Goal: Use online tool/utility: Utilize a website feature to perform a specific function

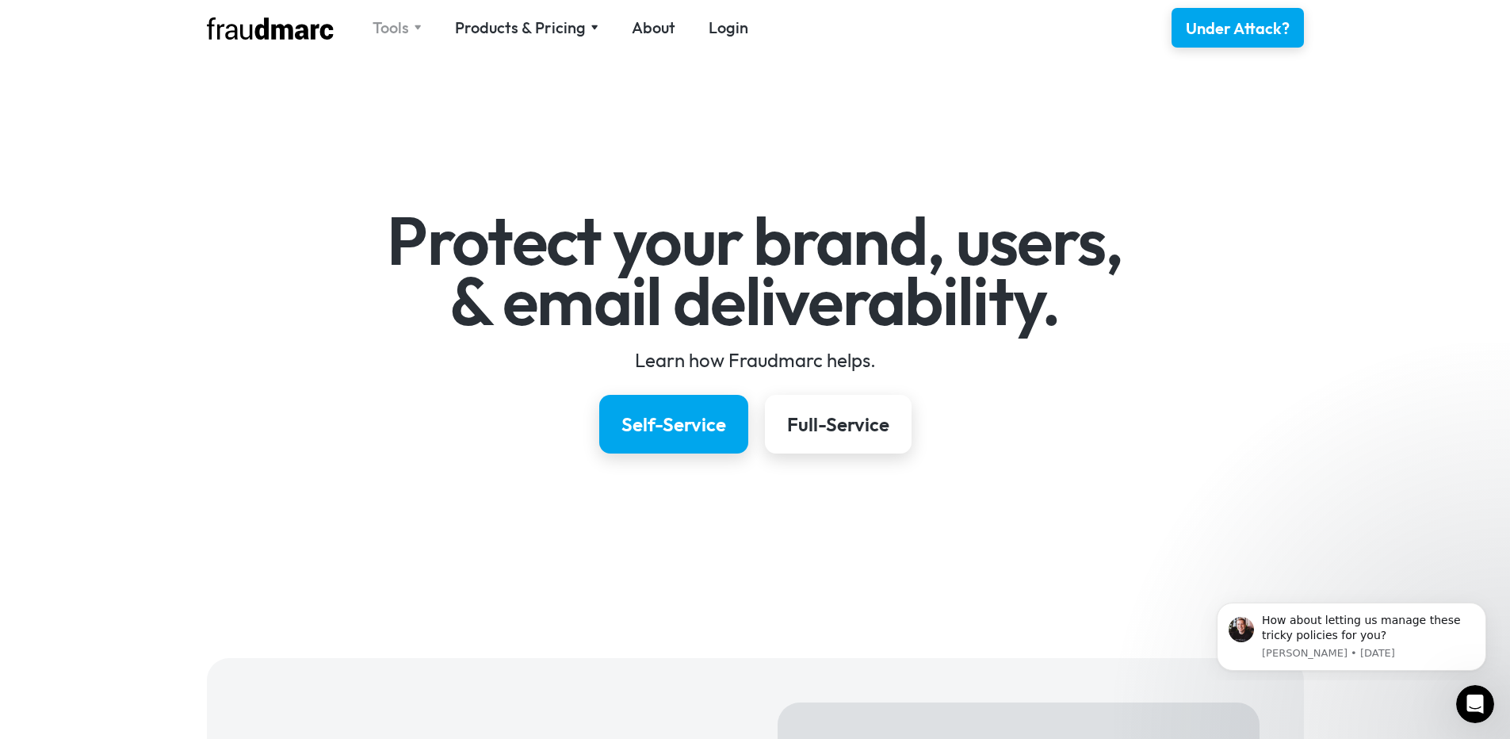
click at [405, 29] on div "Tools" at bounding box center [391, 28] width 36 height 22
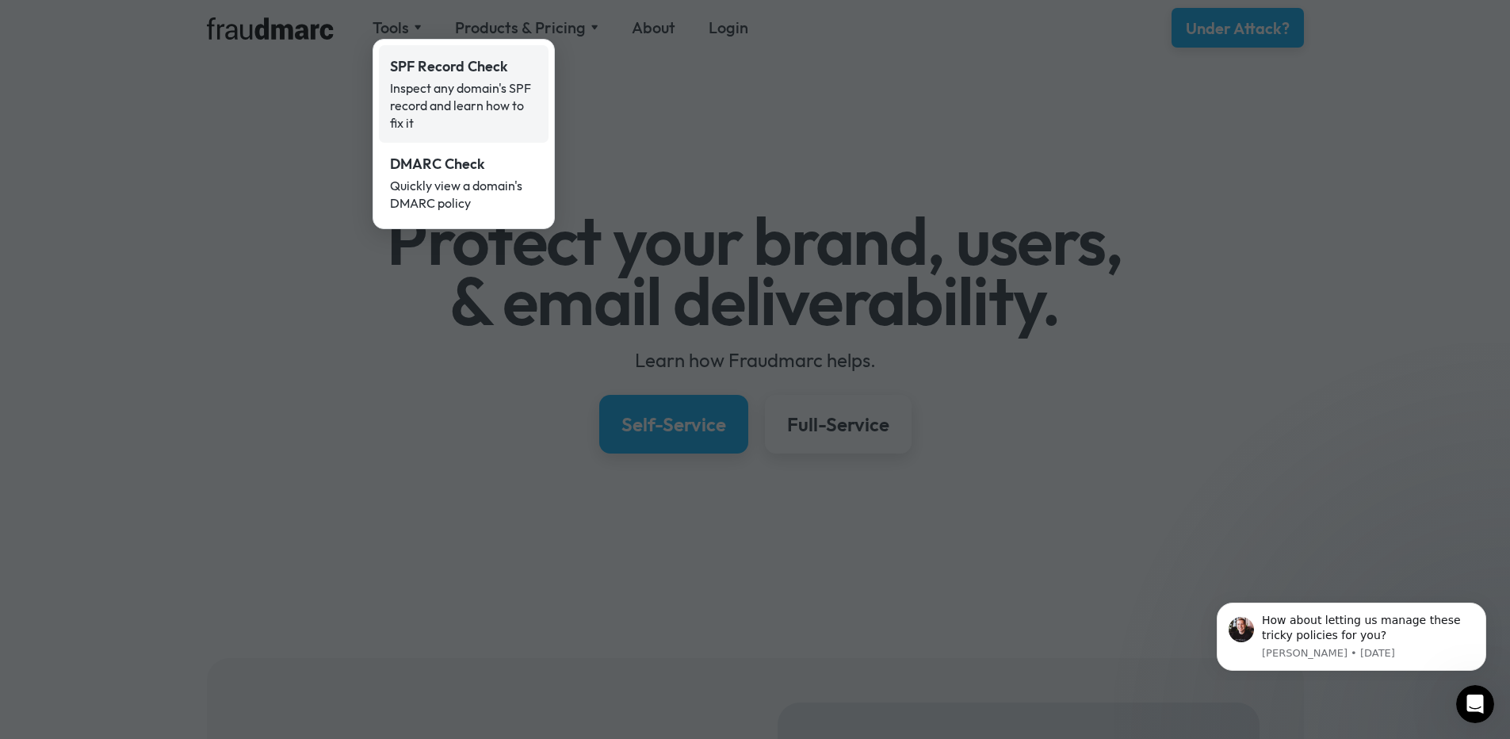
click at [477, 94] on div "Inspect any domain's SPF record and learn how to fix it" at bounding box center [463, 105] width 147 height 52
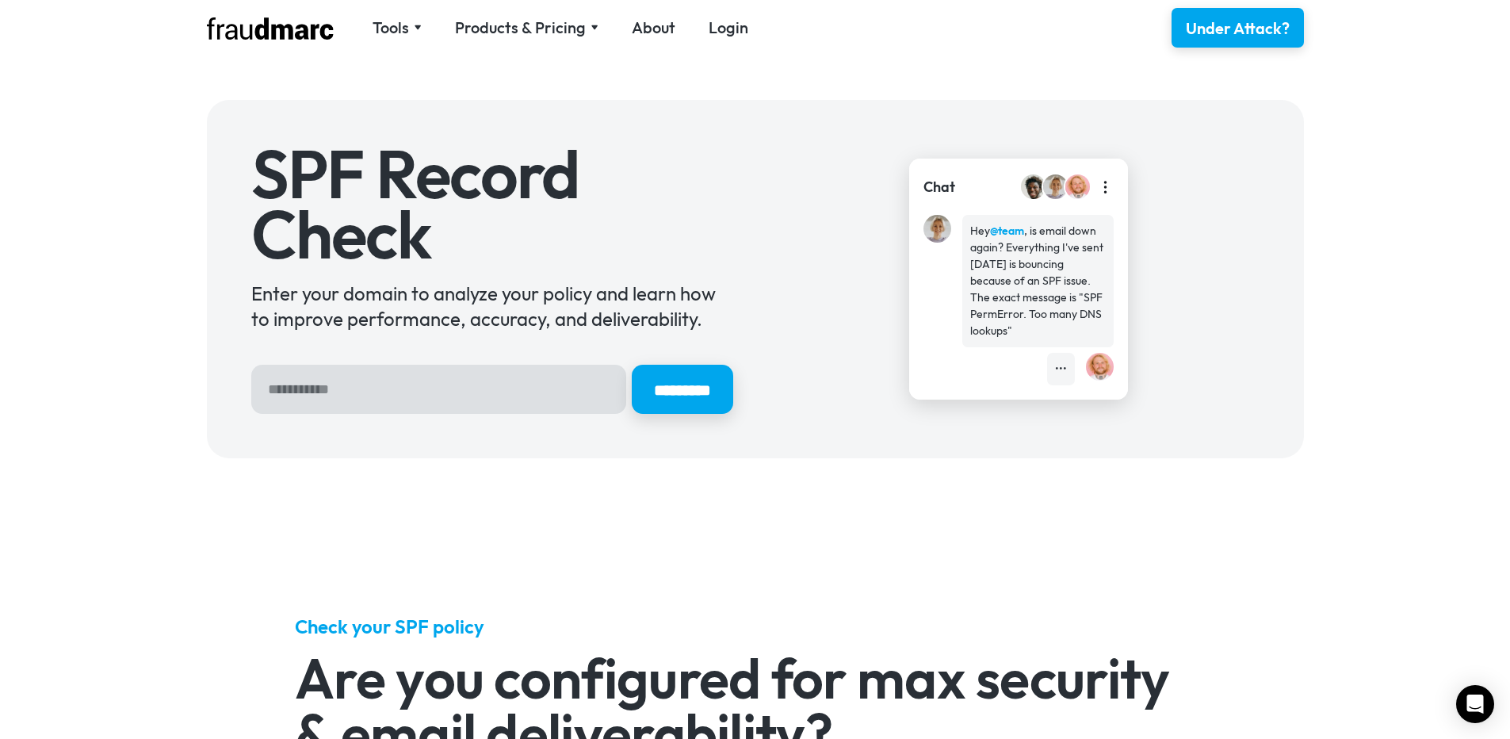
click at [461, 405] on input "Hero Sign Up Form" at bounding box center [438, 389] width 375 height 49
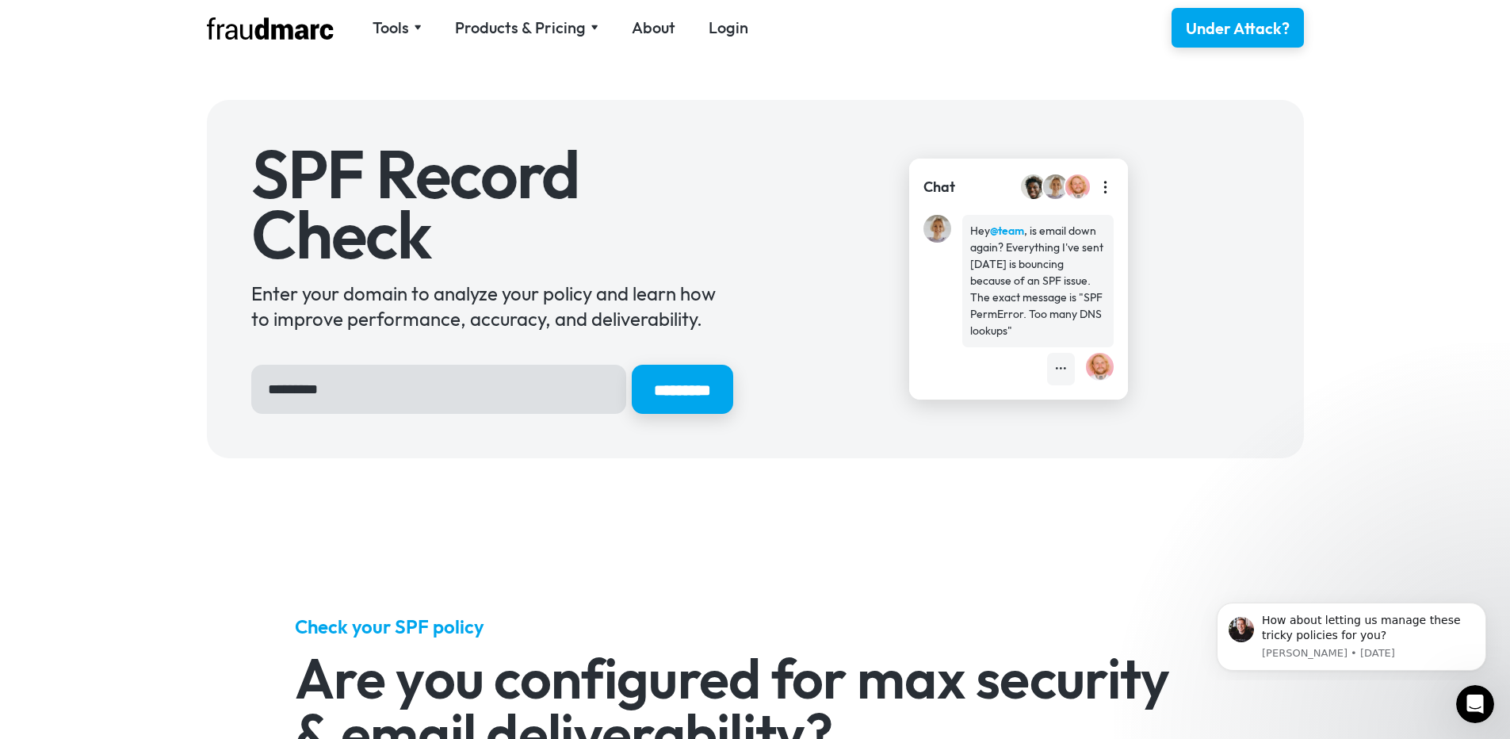
type input "*********"
click at [632, 365] on input "*********" at bounding box center [682, 389] width 101 height 49
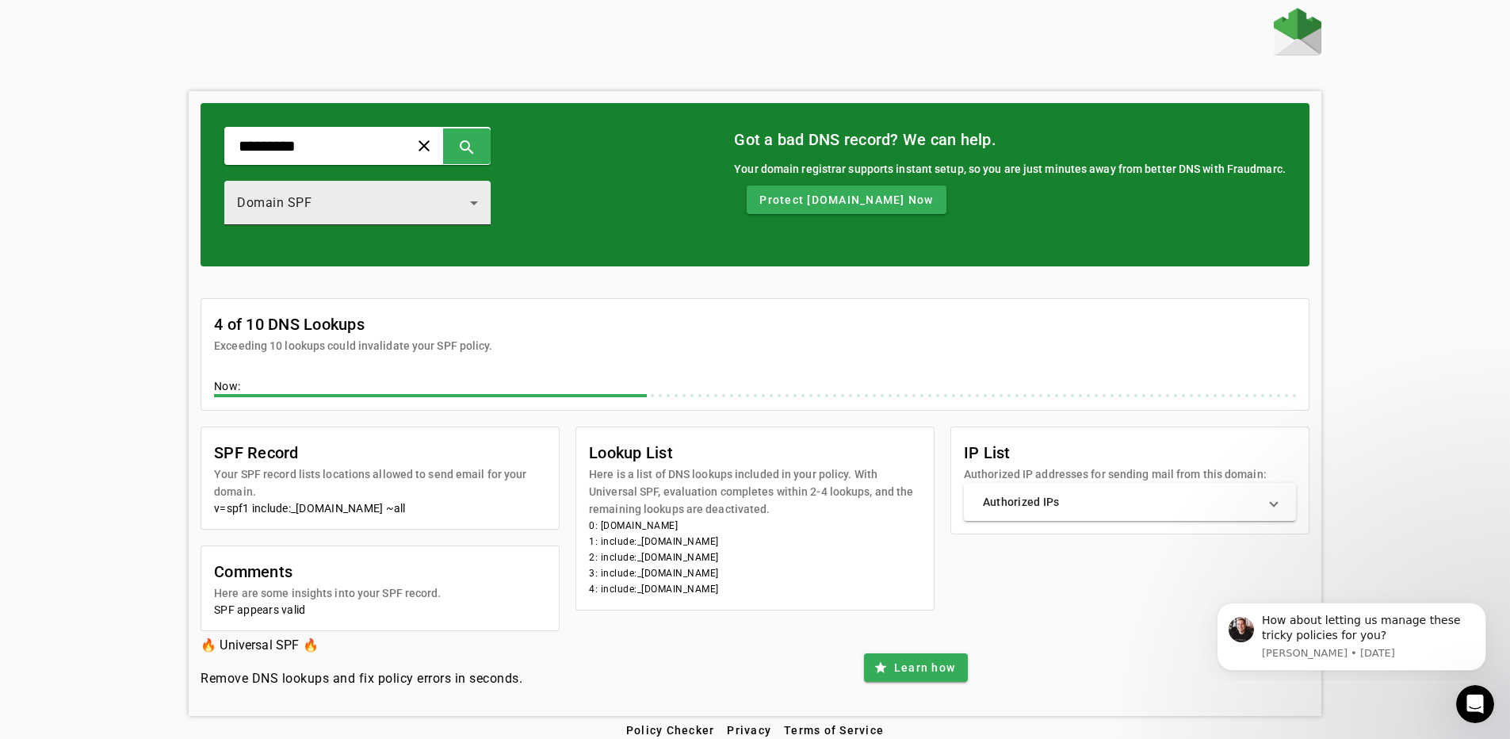
click at [428, 216] on div "Domain SPF" at bounding box center [357, 203] width 241 height 44
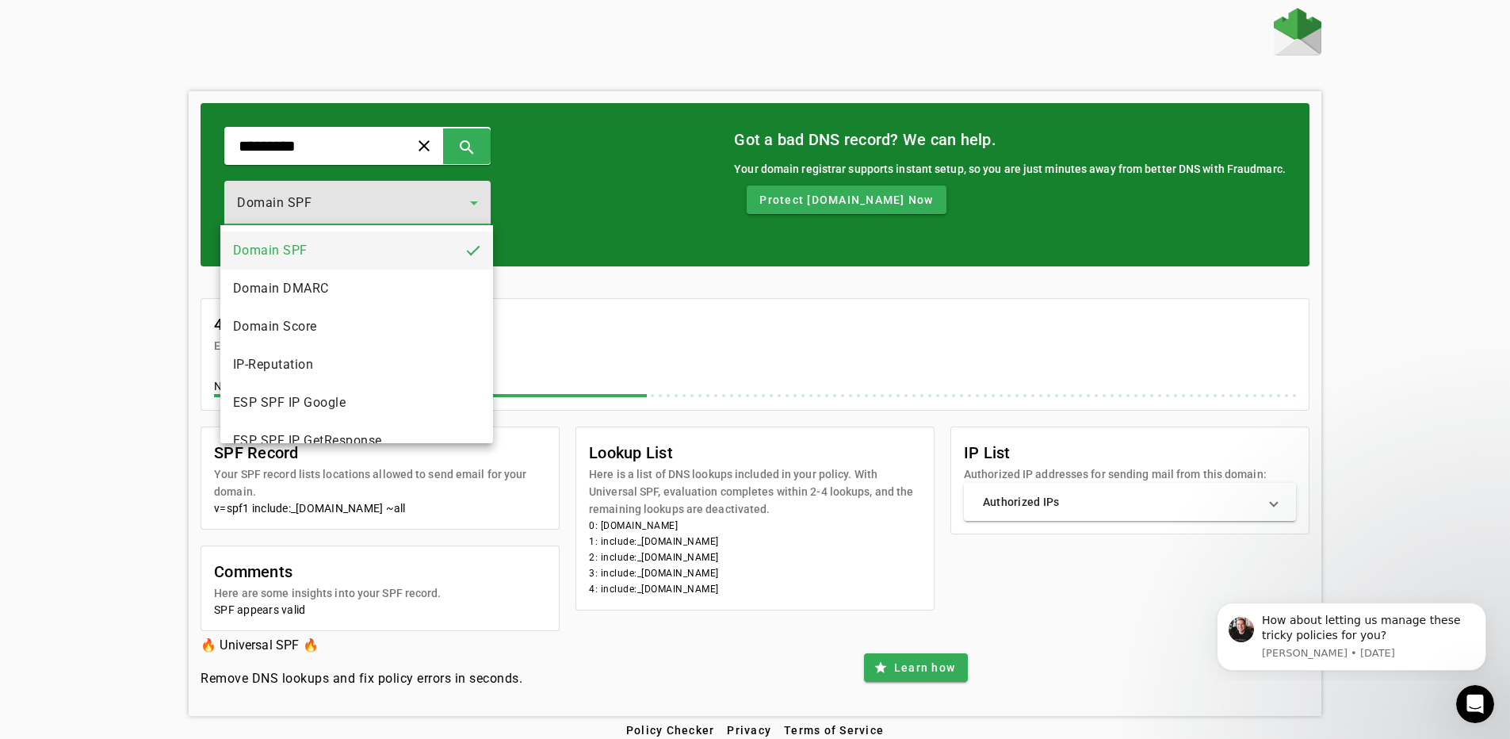
click at [398, 323] on mat-option "Domain Score" at bounding box center [356, 327] width 273 height 38
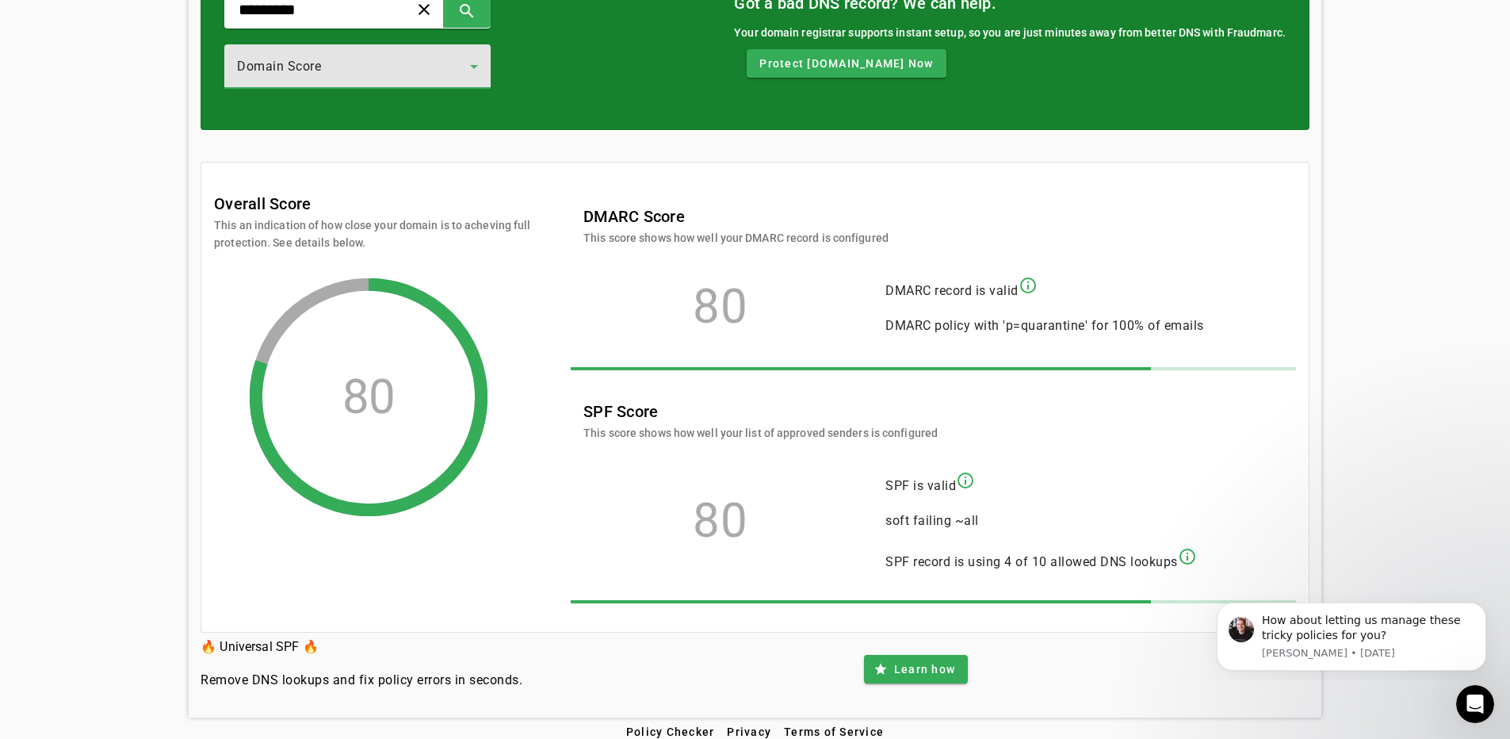
scroll to position [148, 0]
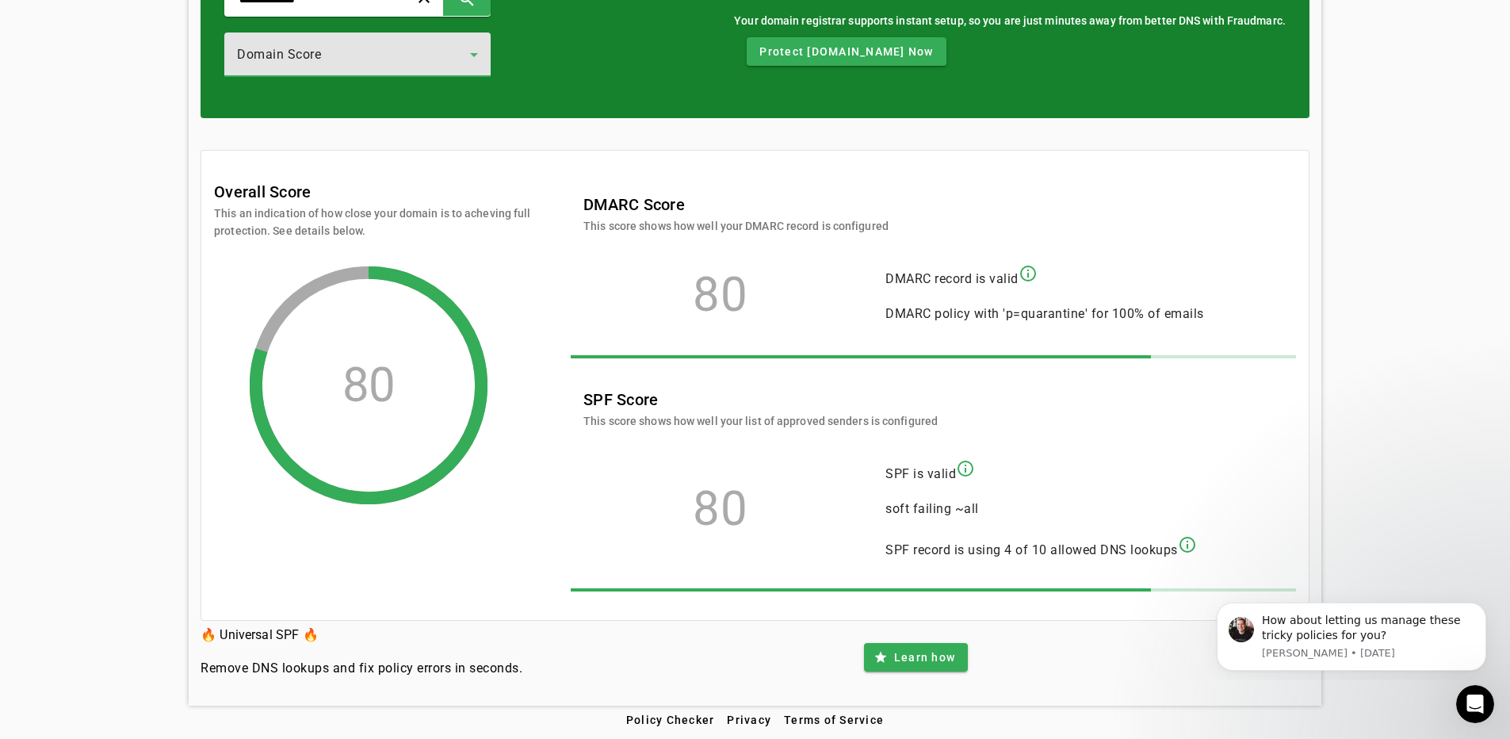
click at [371, 39] on div "Domain Score" at bounding box center [357, 55] width 241 height 44
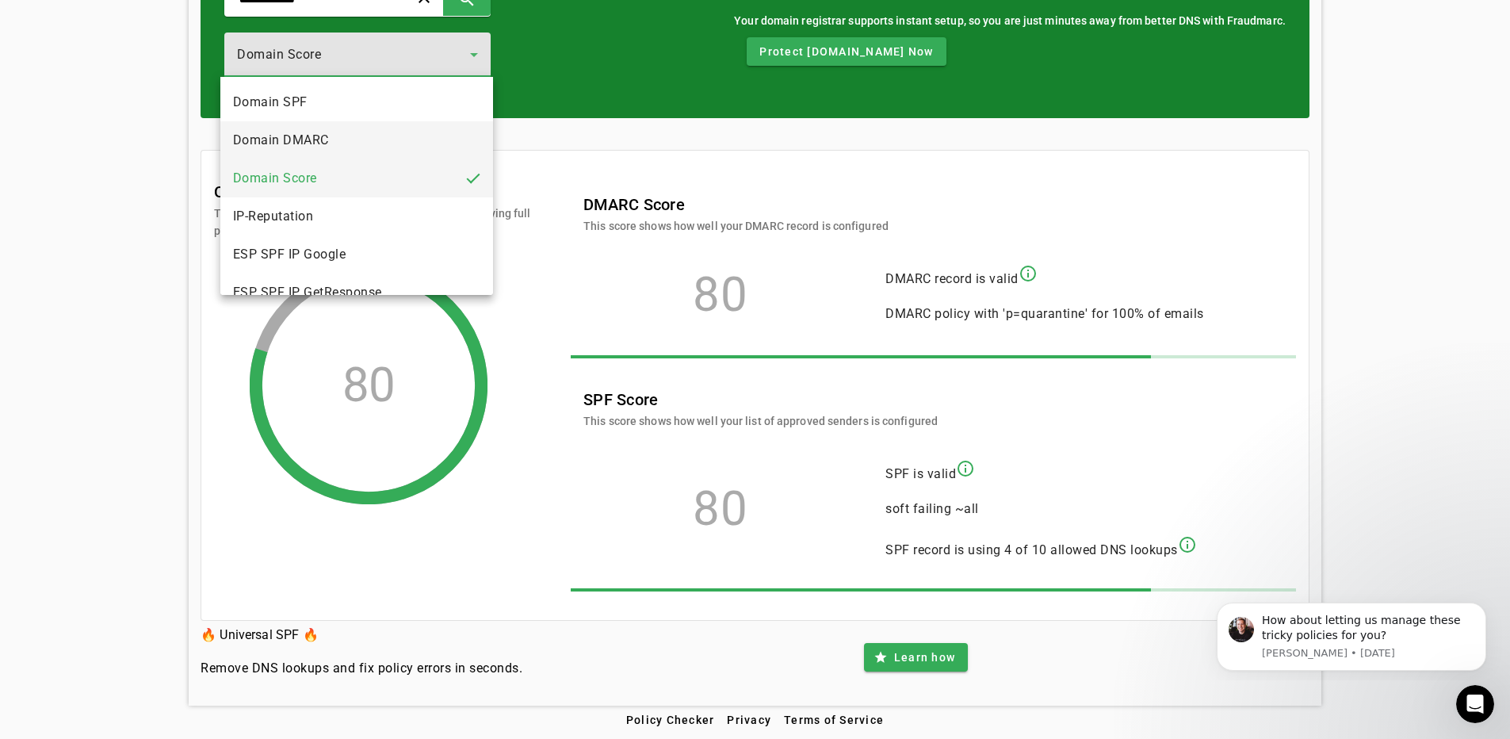
click at [381, 132] on mat-option "Domain DMARC" at bounding box center [356, 140] width 273 height 38
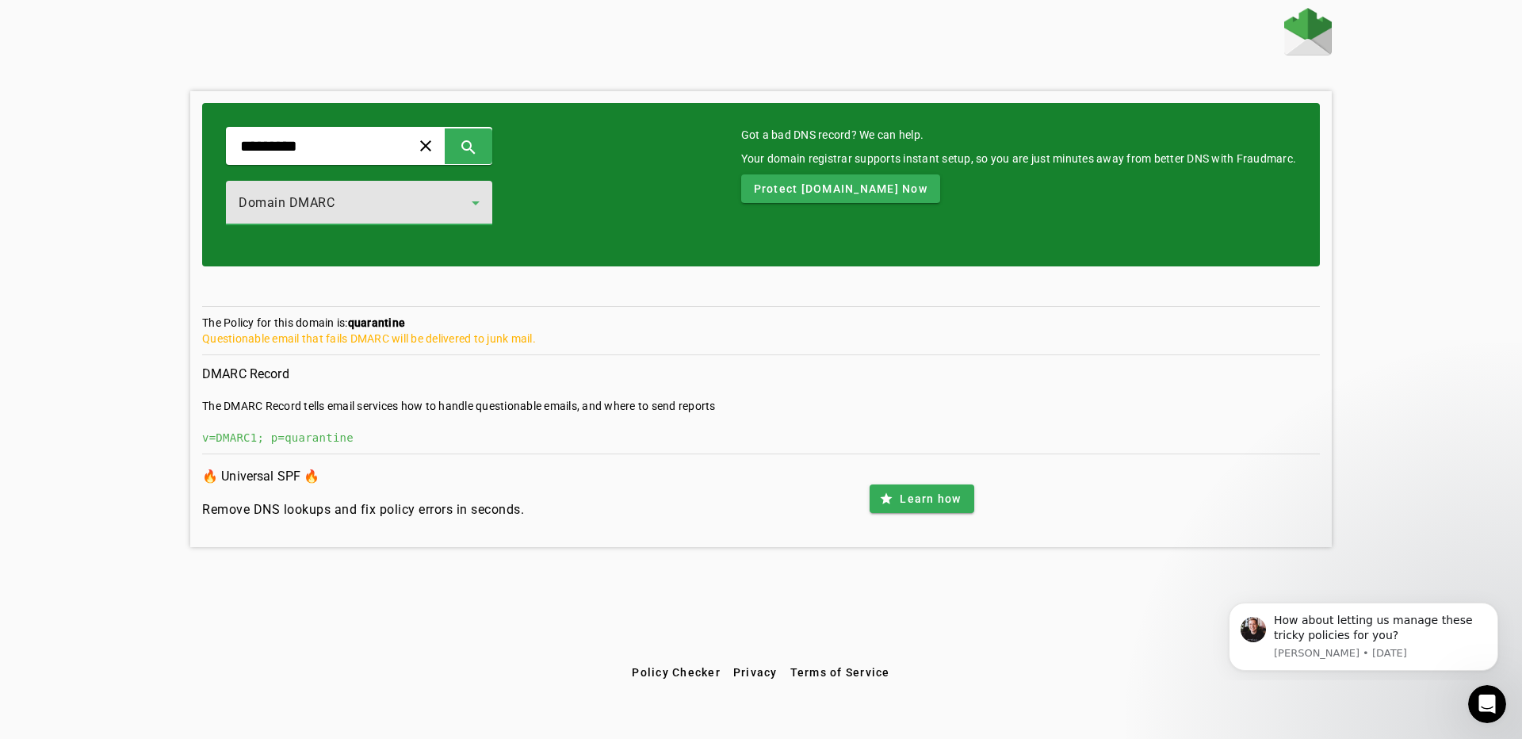
click at [401, 222] on div "Domain DMARC" at bounding box center [359, 203] width 241 height 44
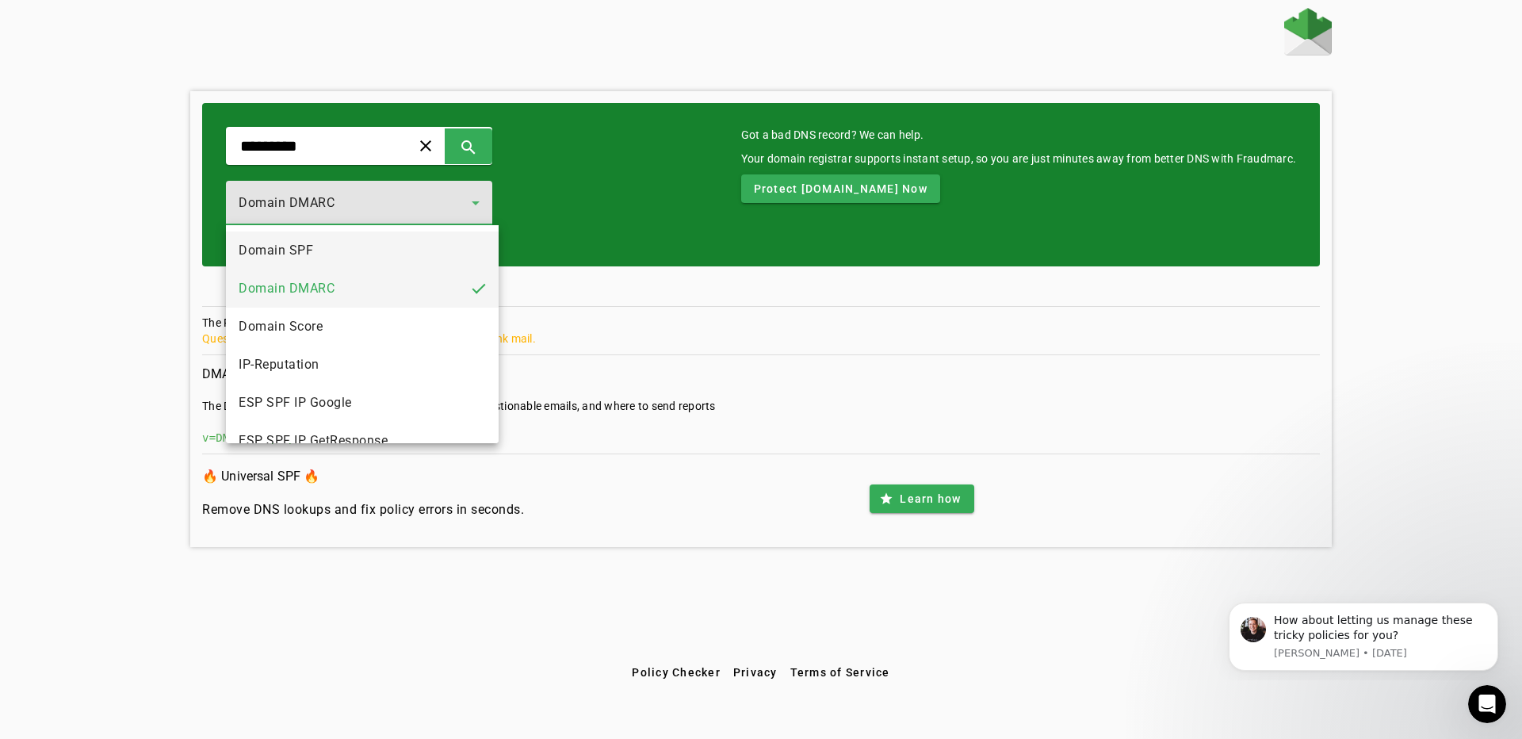
click at [371, 257] on mat-option "Domain SPF" at bounding box center [362, 251] width 273 height 38
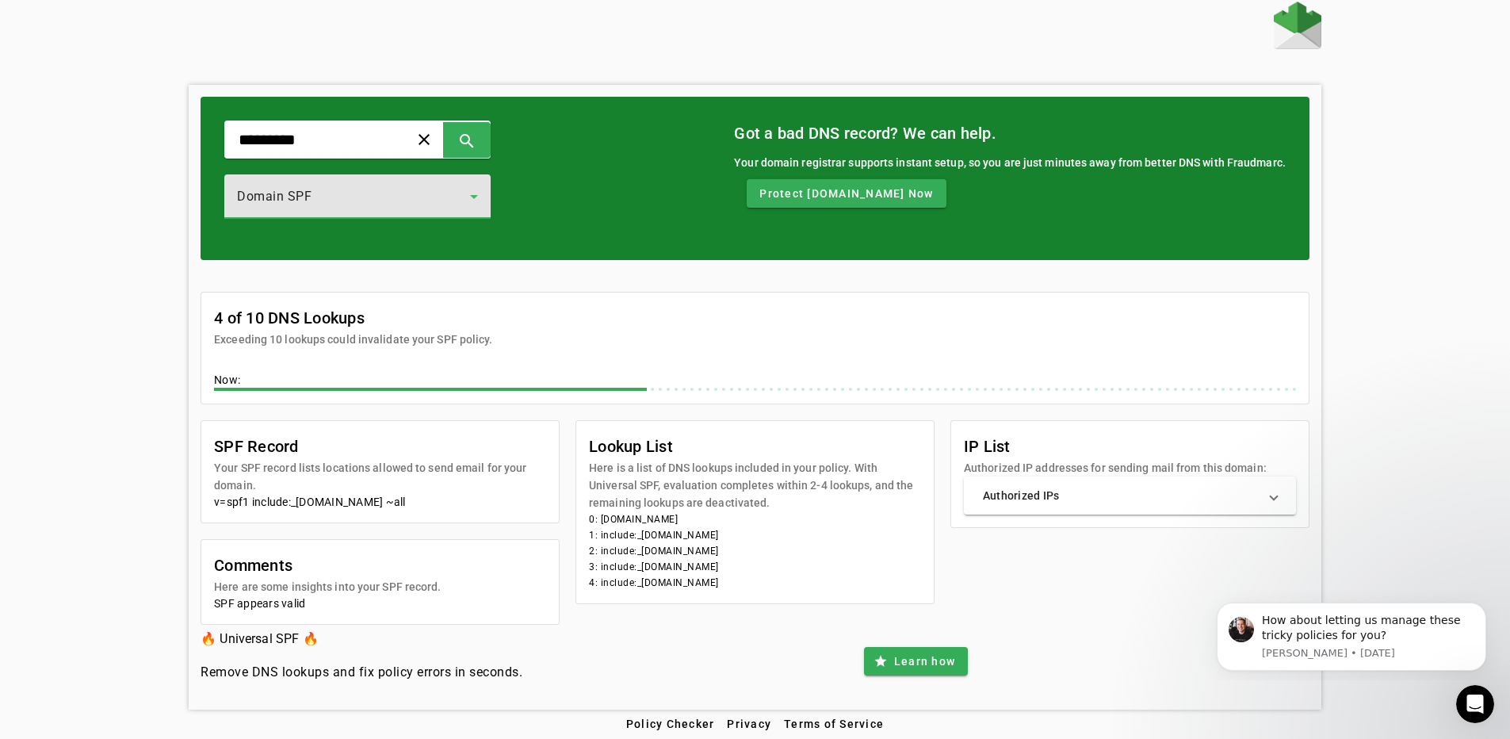
scroll to position [10, 0]
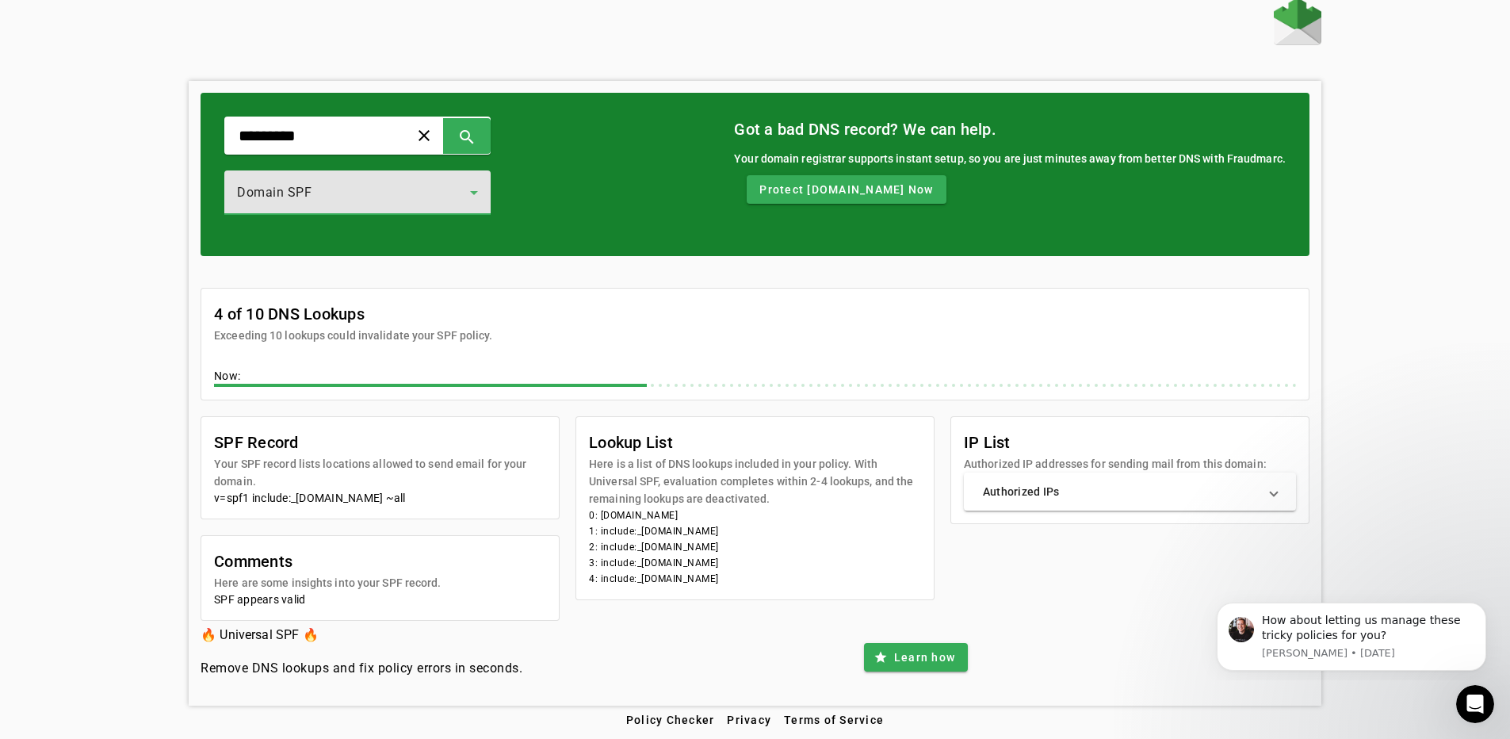
click at [346, 195] on div "Domain SPF" at bounding box center [353, 192] width 233 height 19
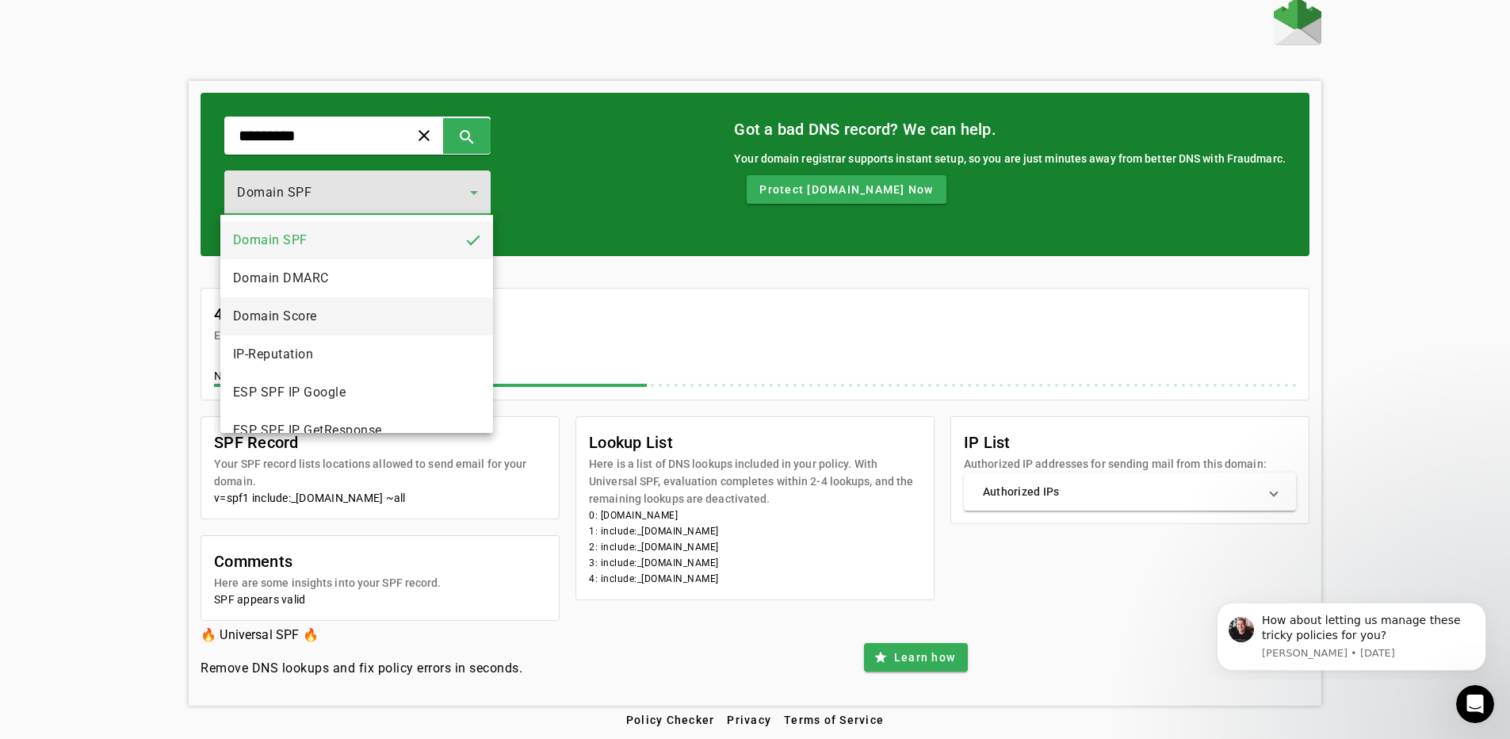
click at [366, 322] on mat-option "Domain Score" at bounding box center [356, 316] width 273 height 38
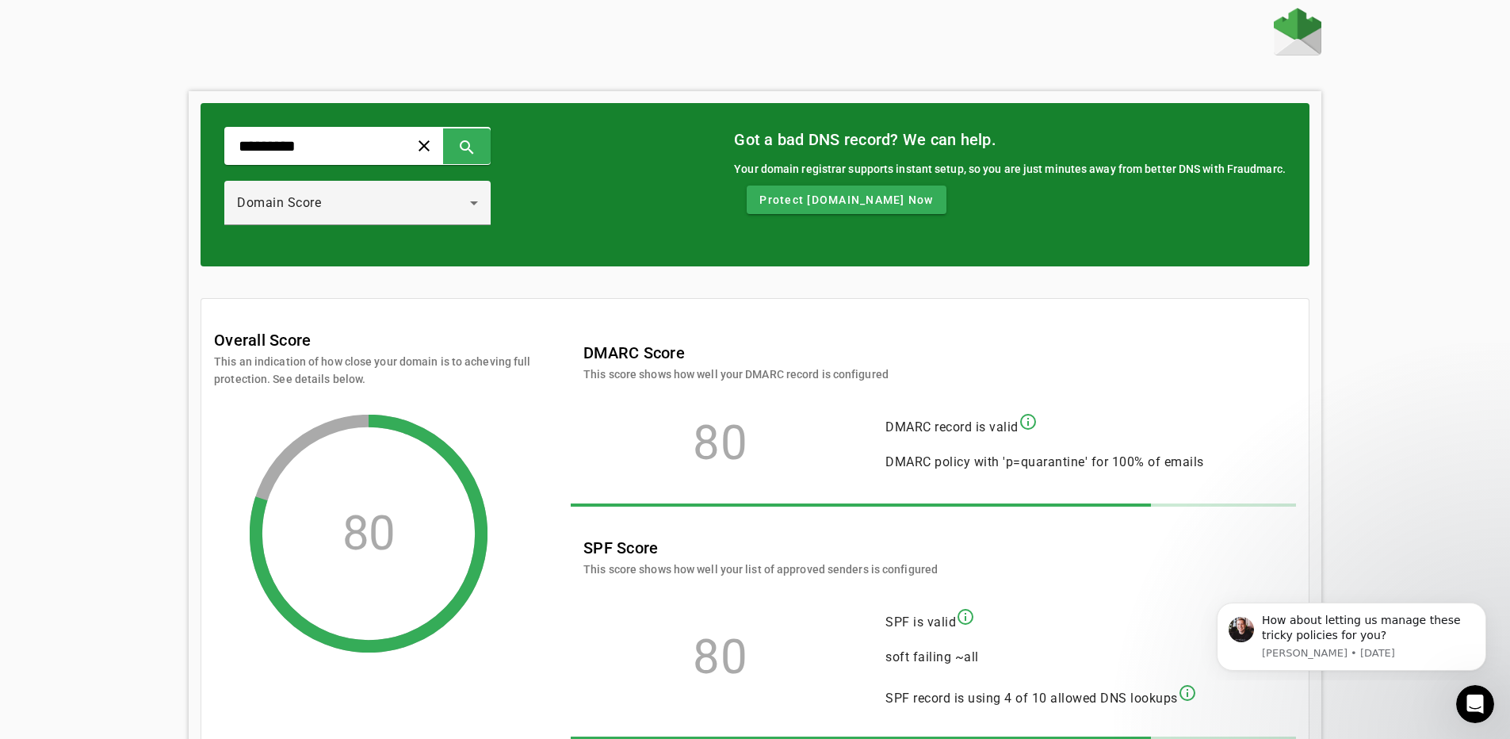
scroll to position [148, 0]
